Goal: Information Seeking & Learning: Learn about a topic

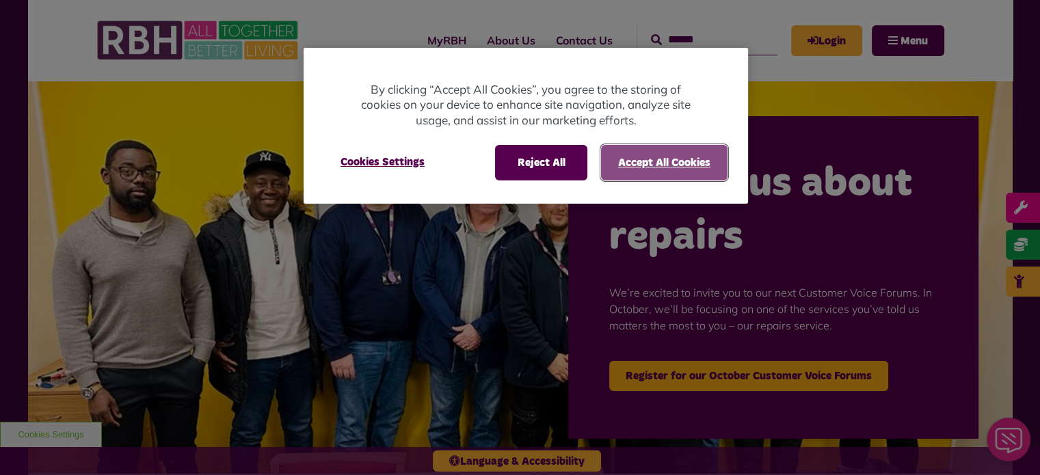
click at [666, 171] on button "Accept All Cookies" at bounding box center [664, 163] width 127 height 36
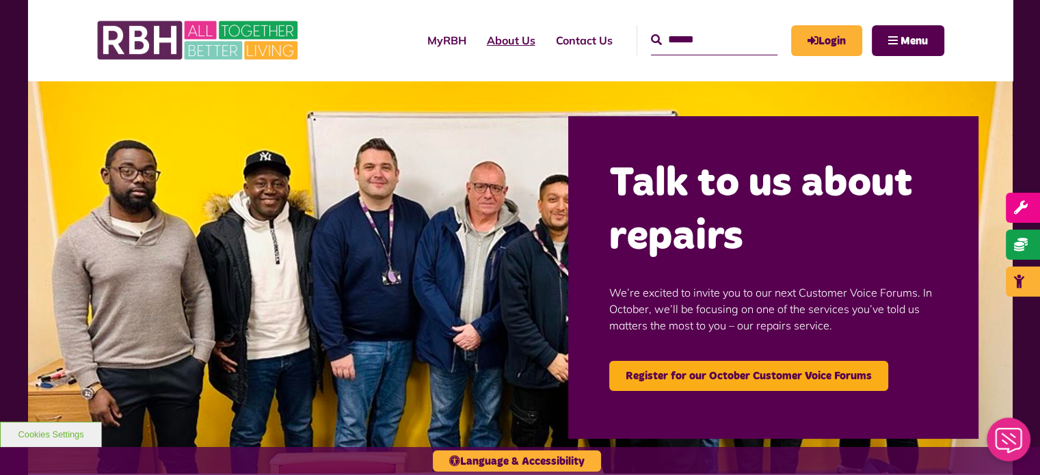
click at [508, 45] on link "About Us" at bounding box center [511, 40] width 69 height 37
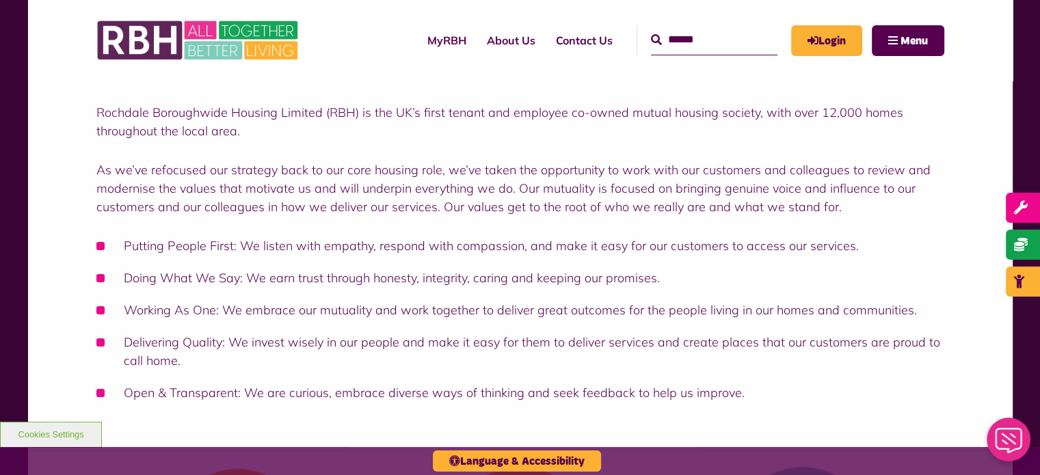
scroll to position [176, 0]
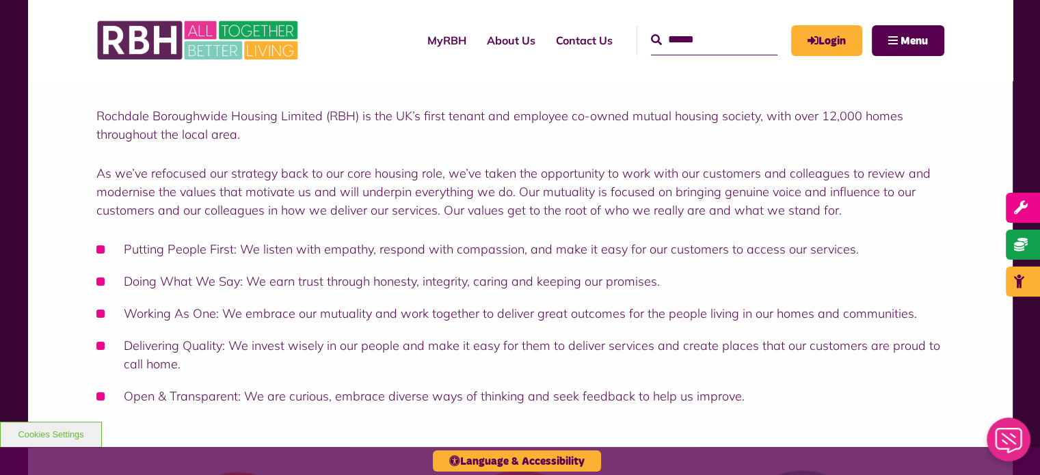
click at [35, 168] on div "Rochdale Boroughwide Housing Limited (RBH) is the UK’s first tenant and employe…" at bounding box center [520, 253] width 985 height 402
